Goal: Check status

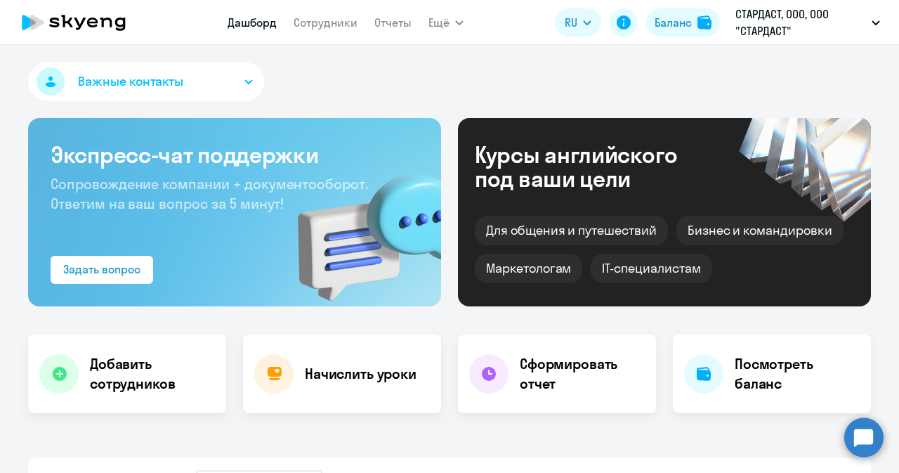
select select "30"
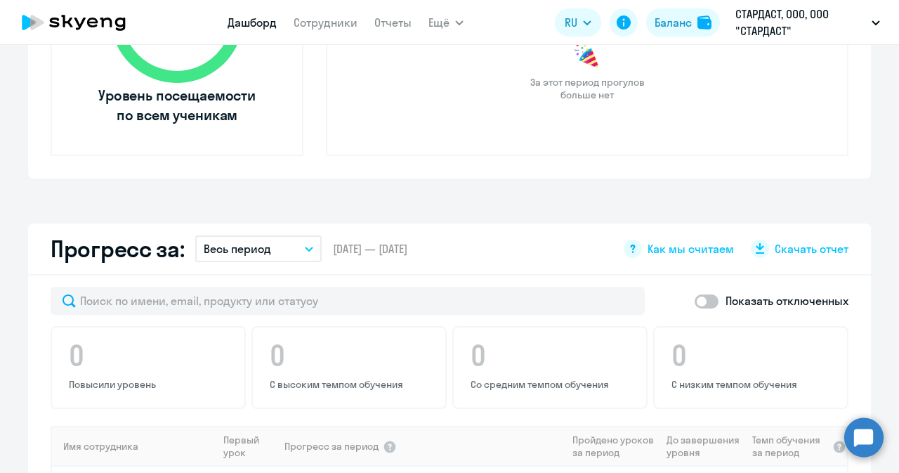
scroll to position [422, 0]
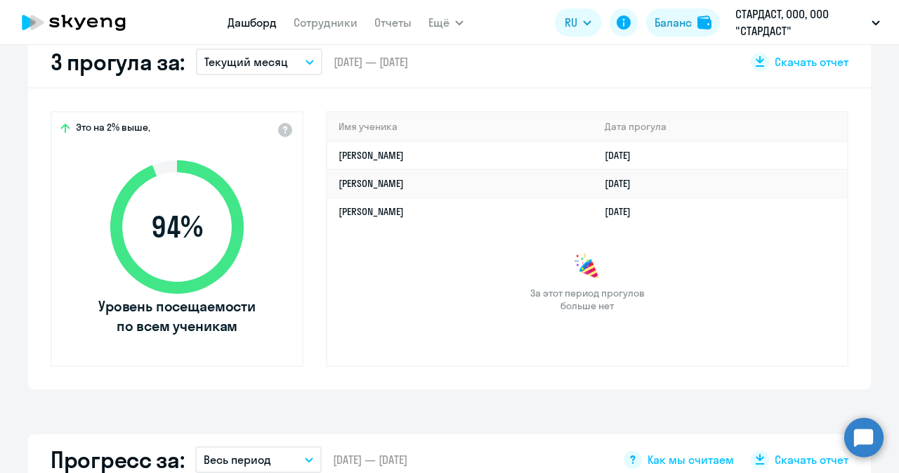
click at [304, 58] on button "Текущий месяц" at bounding box center [259, 61] width 126 height 27
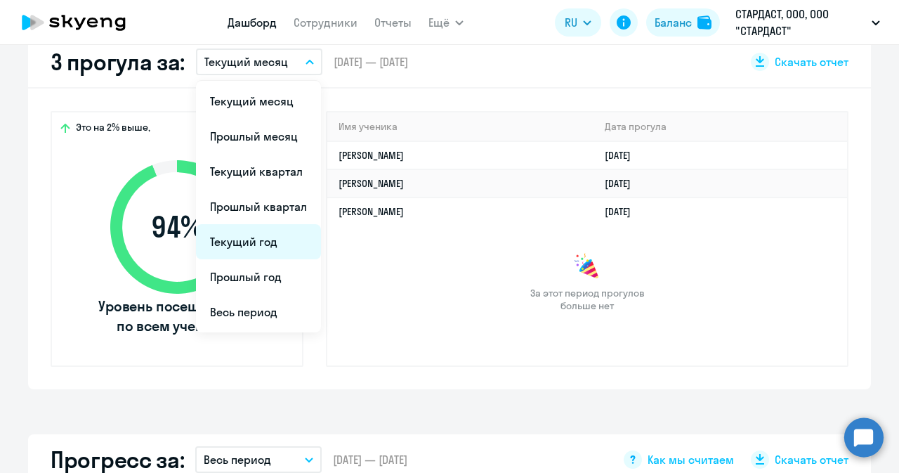
click at [265, 241] on li "Текущий год" at bounding box center [258, 241] width 125 height 35
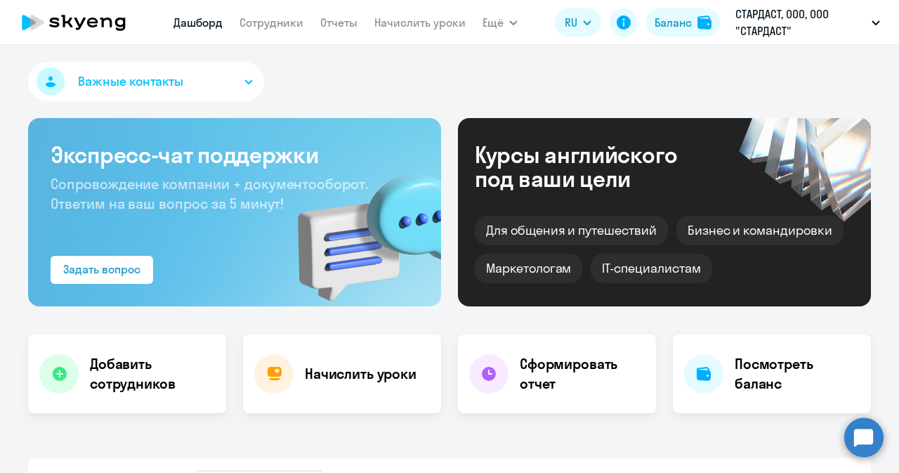
select select "30"
